Goal: Submit feedback/report problem

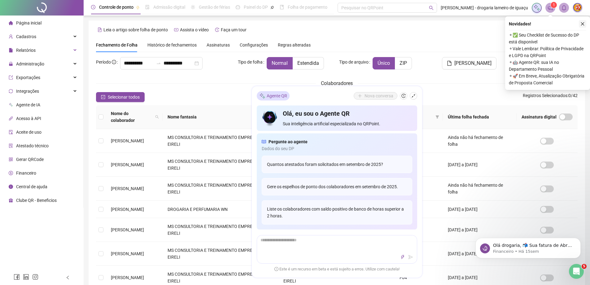
click at [584, 23] on icon "close" at bounding box center [583, 24] width 4 height 4
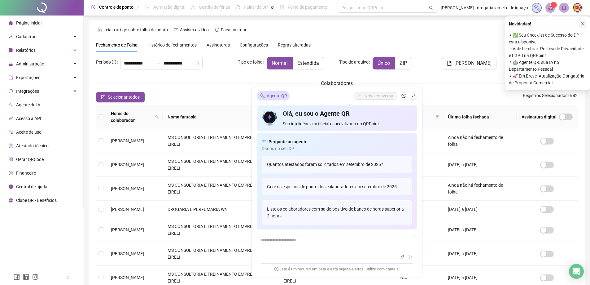
click at [582, 23] on icon "close" at bounding box center [583, 24] width 4 height 4
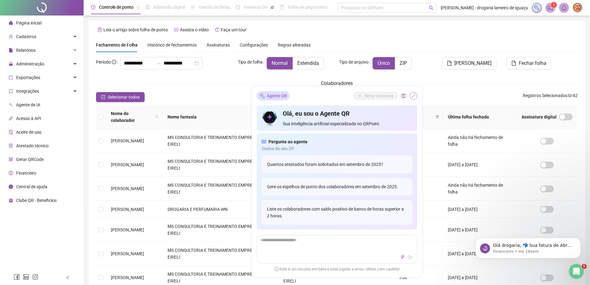
click at [413, 94] on icon "shrink" at bounding box center [413, 96] width 4 height 4
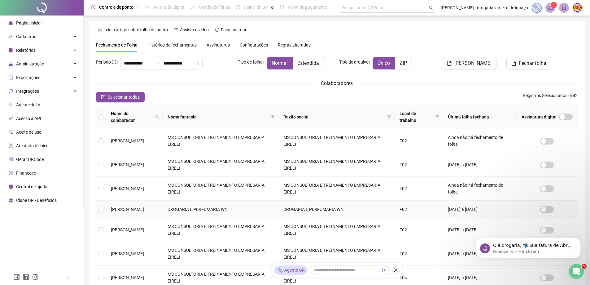
scroll to position [124, 0]
